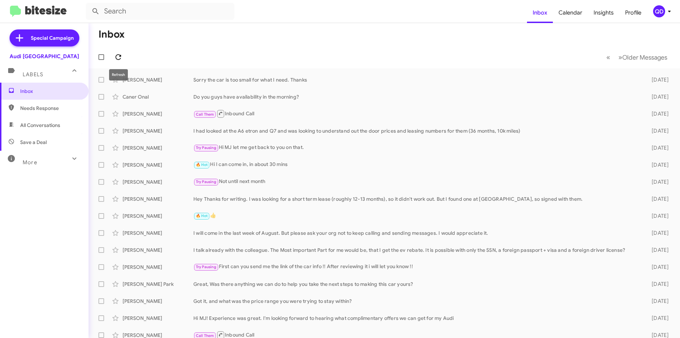
click at [118, 52] on button at bounding box center [118, 57] width 14 height 14
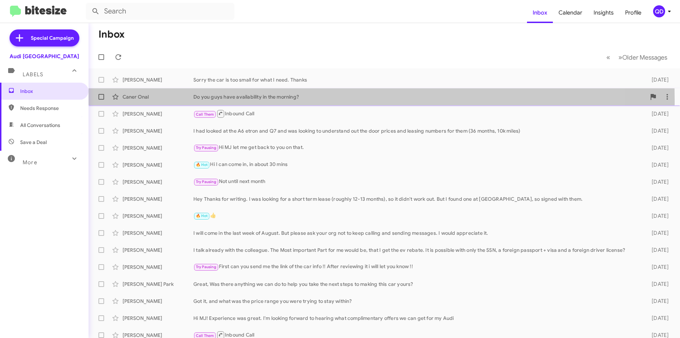
click at [155, 101] on div "Caner Onal Do you guys have availability in the morning? [DATE]" at bounding box center [384, 97] width 580 height 14
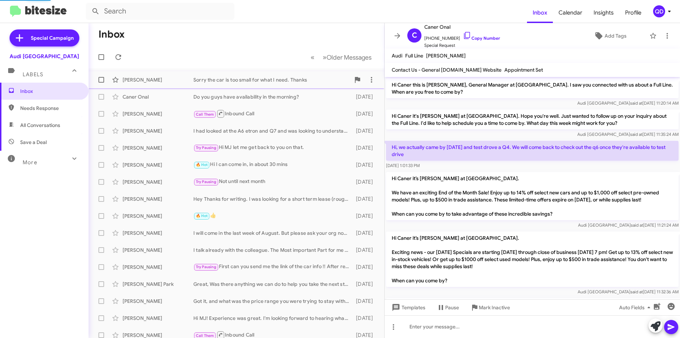
scroll to position [263, 0]
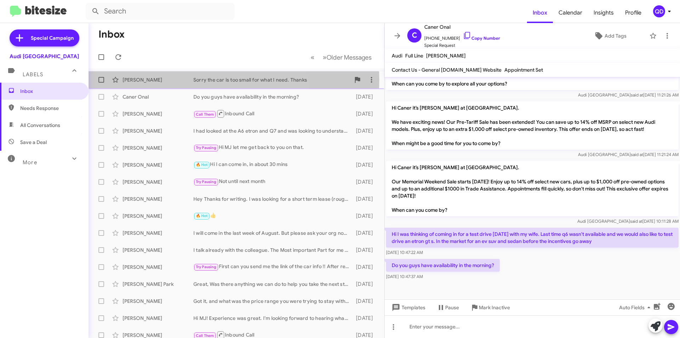
click at [164, 79] on div "[PERSON_NAME]" at bounding box center [158, 79] width 71 height 7
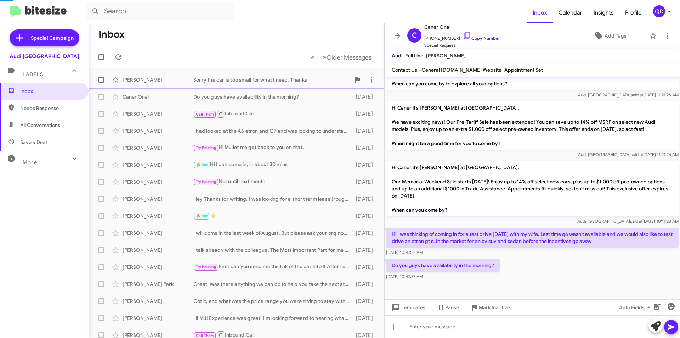
scroll to position [235, 0]
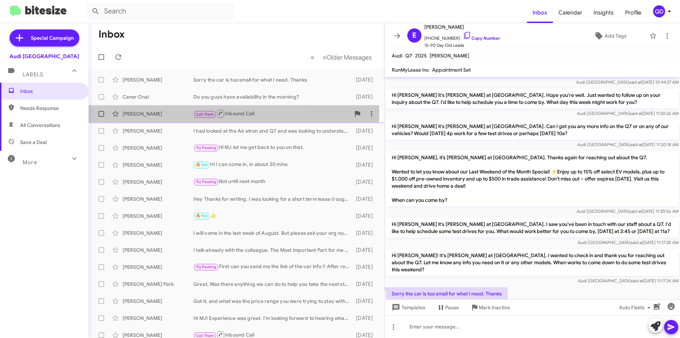
click at [164, 112] on div "[PERSON_NAME]" at bounding box center [158, 113] width 71 height 7
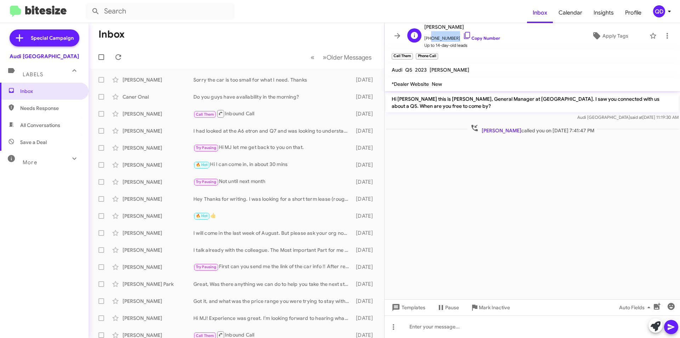
drag, startPoint x: 452, startPoint y: 37, endPoint x: 429, endPoint y: 39, distance: 23.8
click at [429, 39] on span "[PHONE_NUMBER] Copy Number" at bounding box center [462, 36] width 76 height 11
copy span "9497459153"
click at [115, 56] on icon at bounding box center [118, 57] width 8 height 8
